Goal: Navigation & Orientation: Find specific page/section

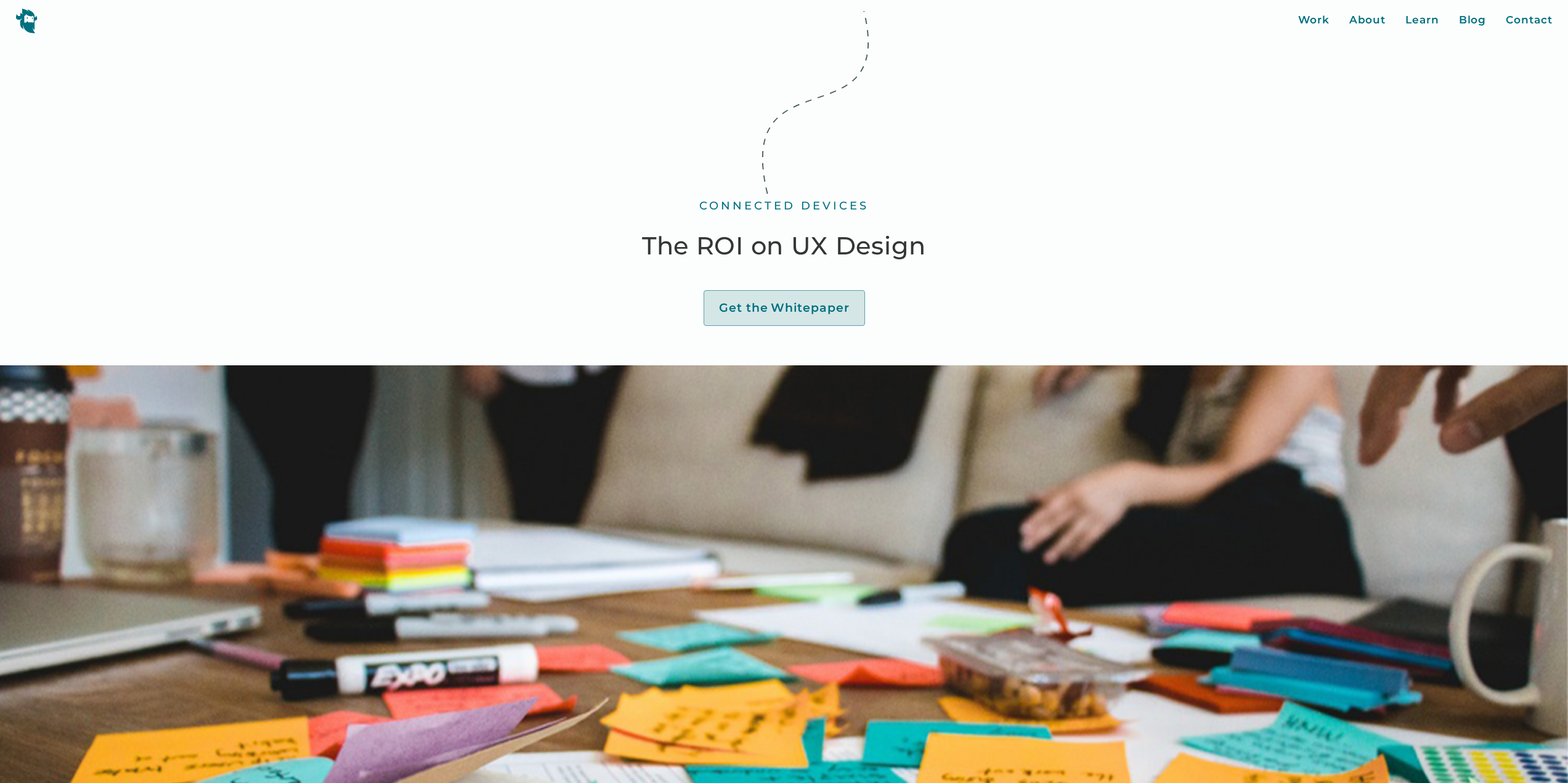
click at [31, 19] on img at bounding box center [26, 21] width 23 height 25
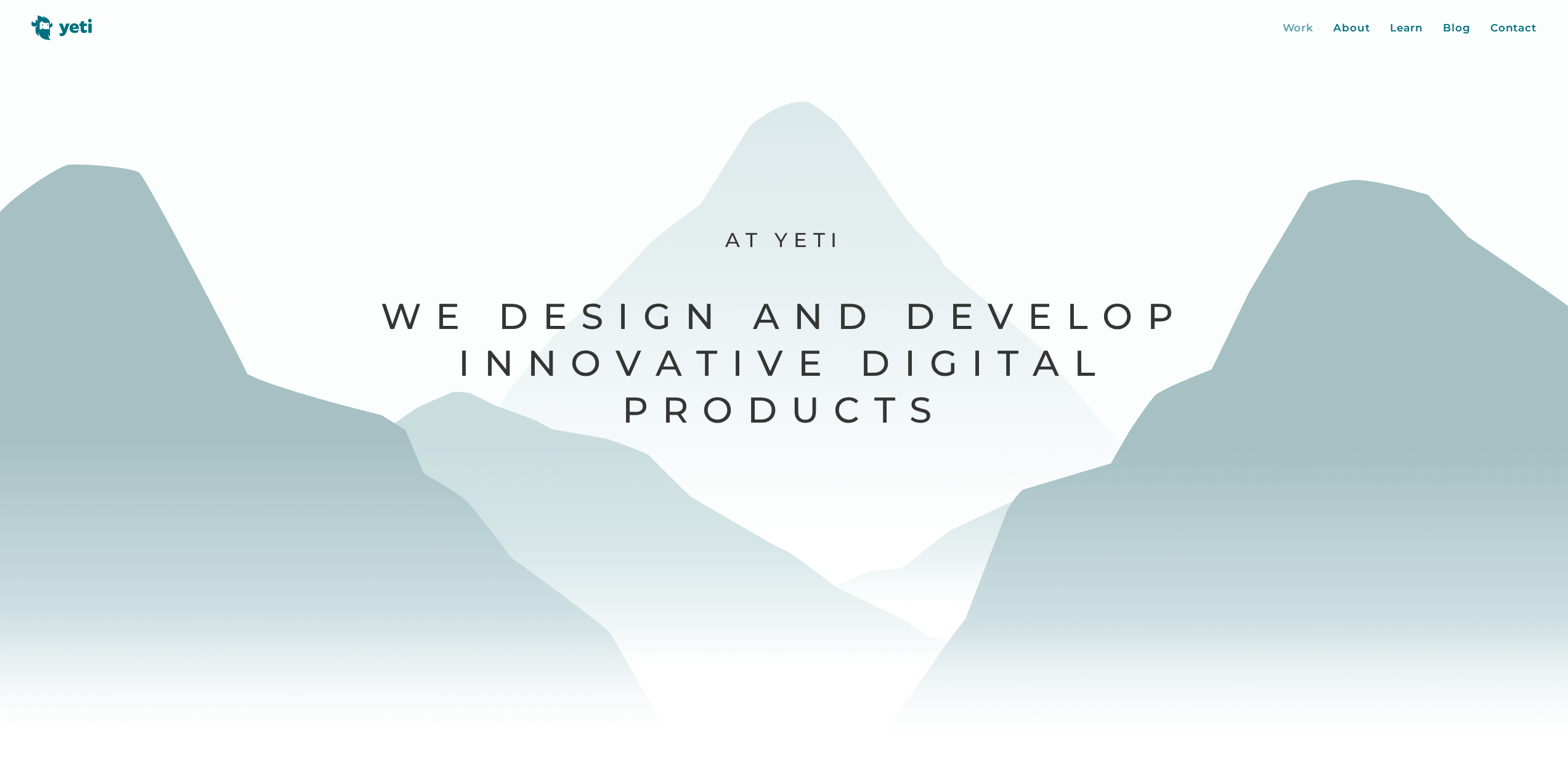
click at [1302, 25] on div "Work" at bounding box center [1298, 28] width 32 height 16
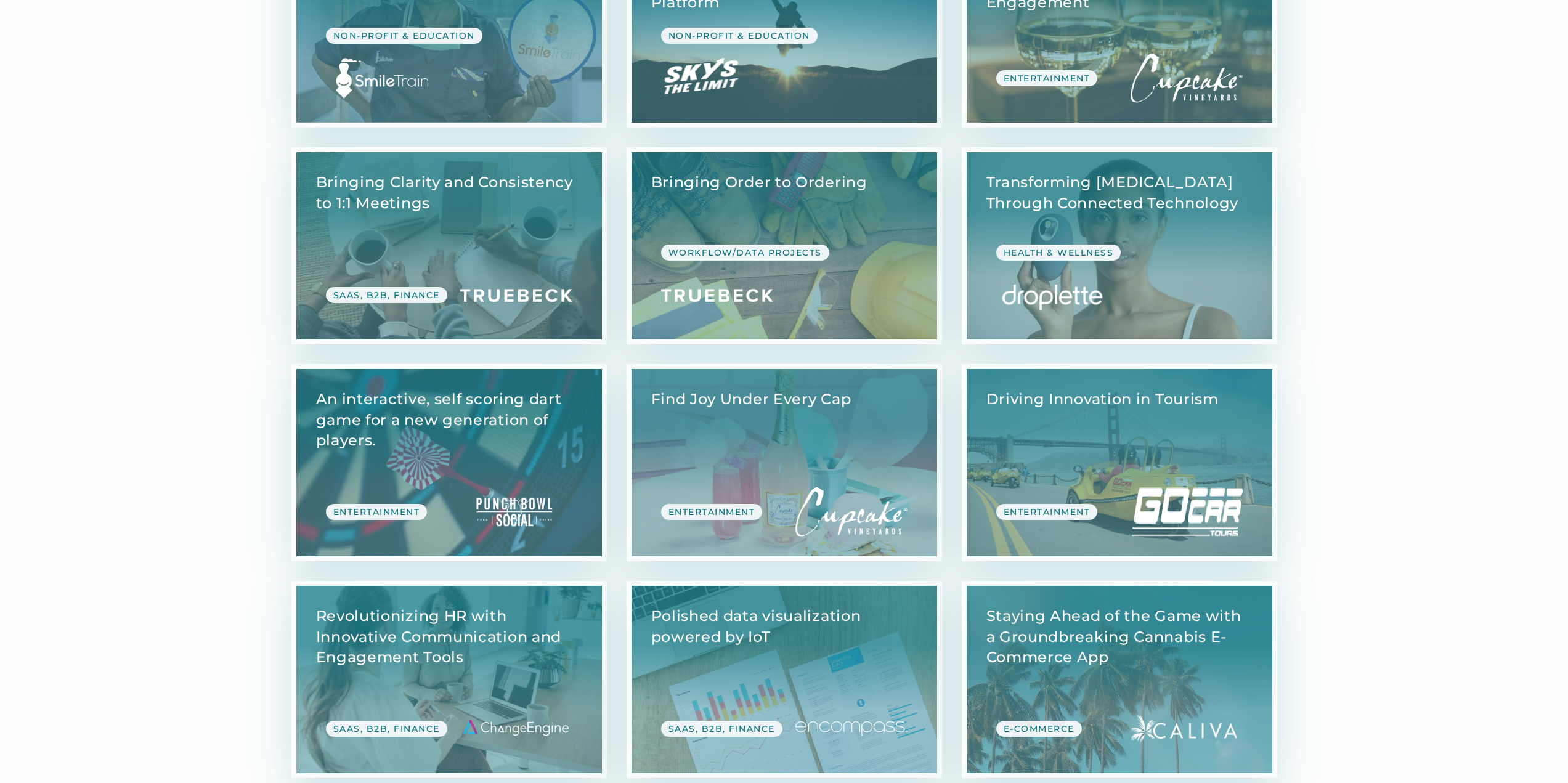
scroll to position [740, 0]
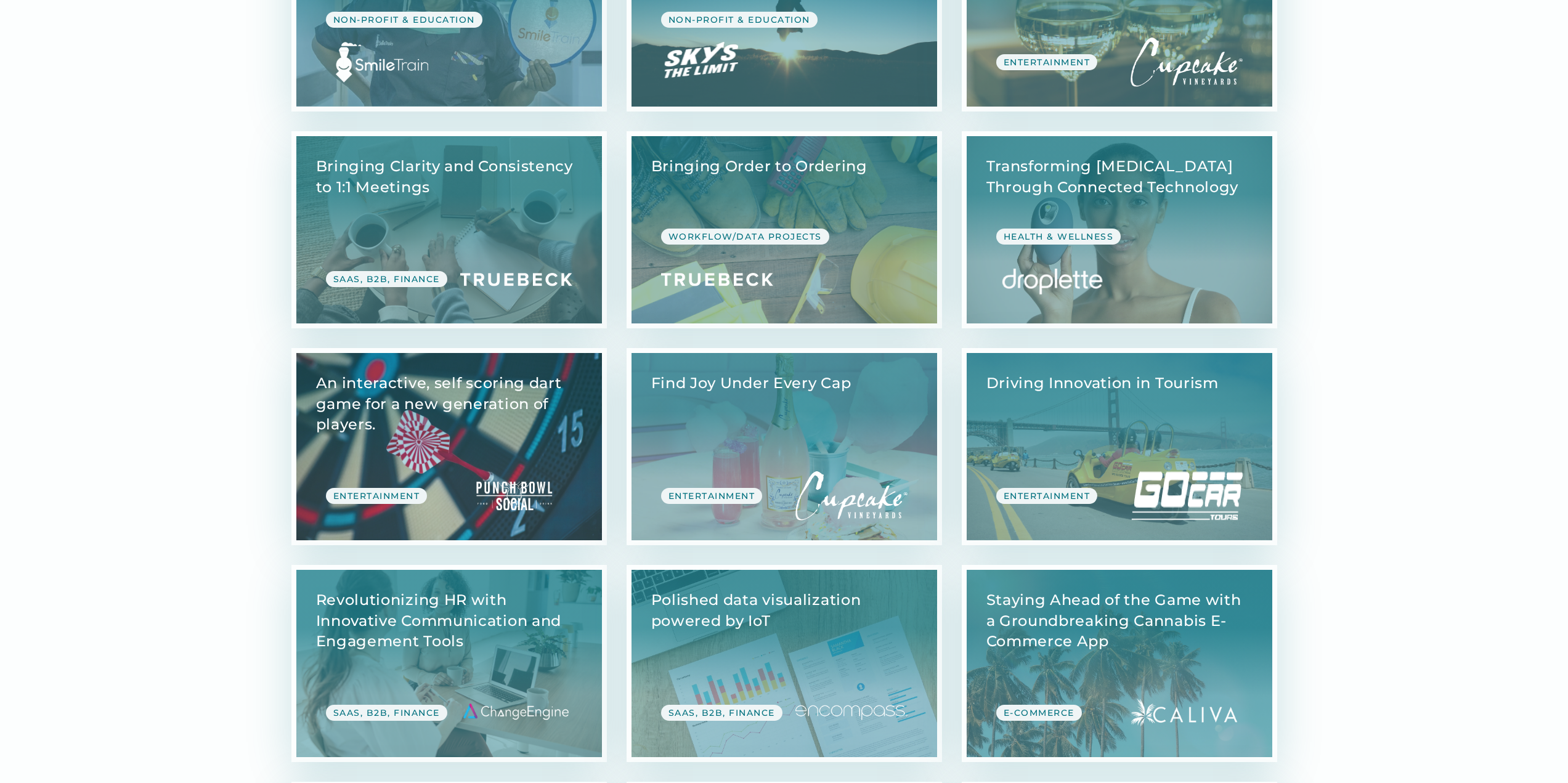
click at [435, 407] on link "View Case Study" at bounding box center [449, 447] width 306 height 187
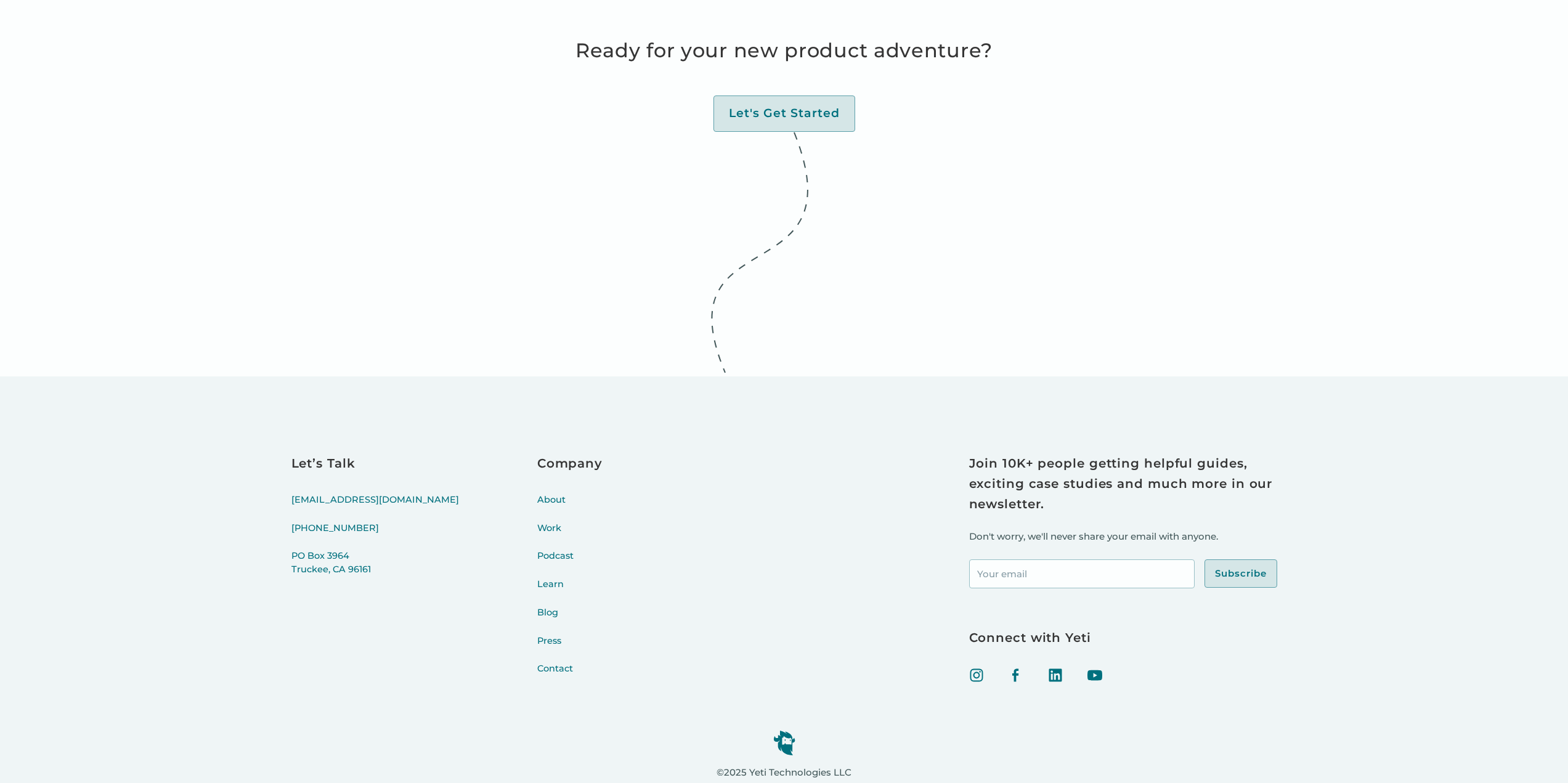
scroll to position [7154, 0]
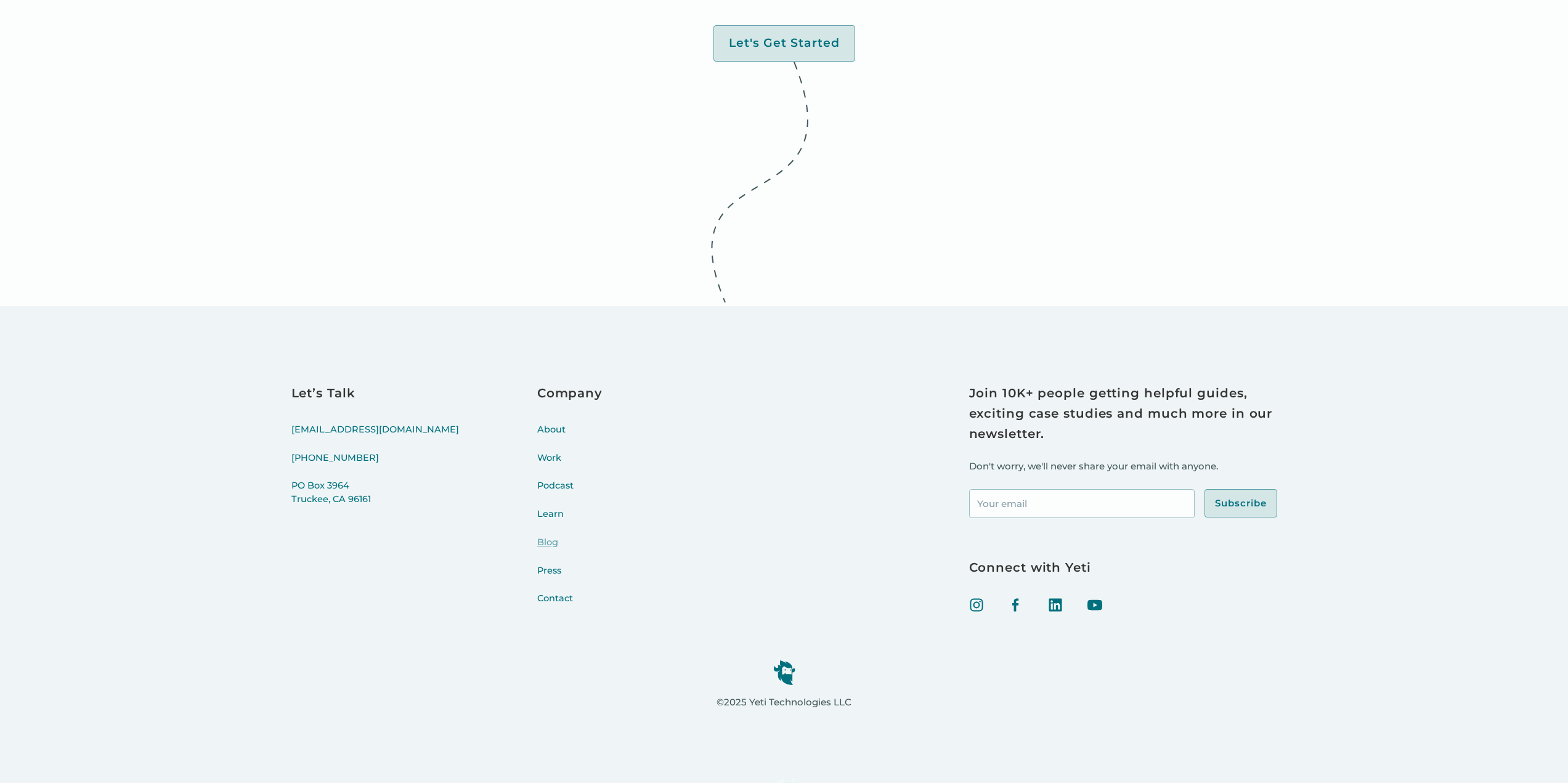
click at [537, 536] on link "Blog" at bounding box center [569, 550] width 65 height 28
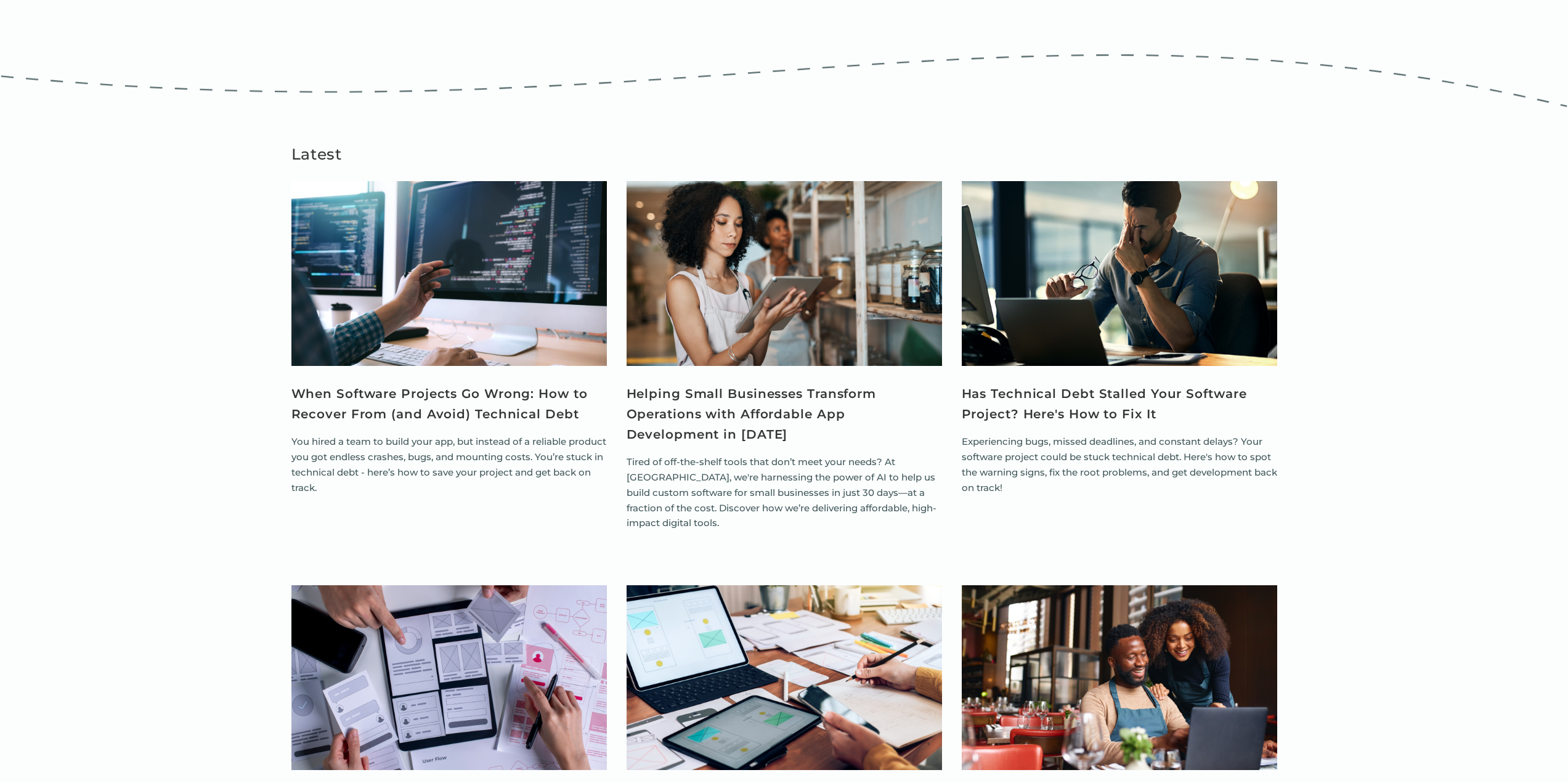
scroll to position [678, 0]
